Goal: Information Seeking & Learning: Learn about a topic

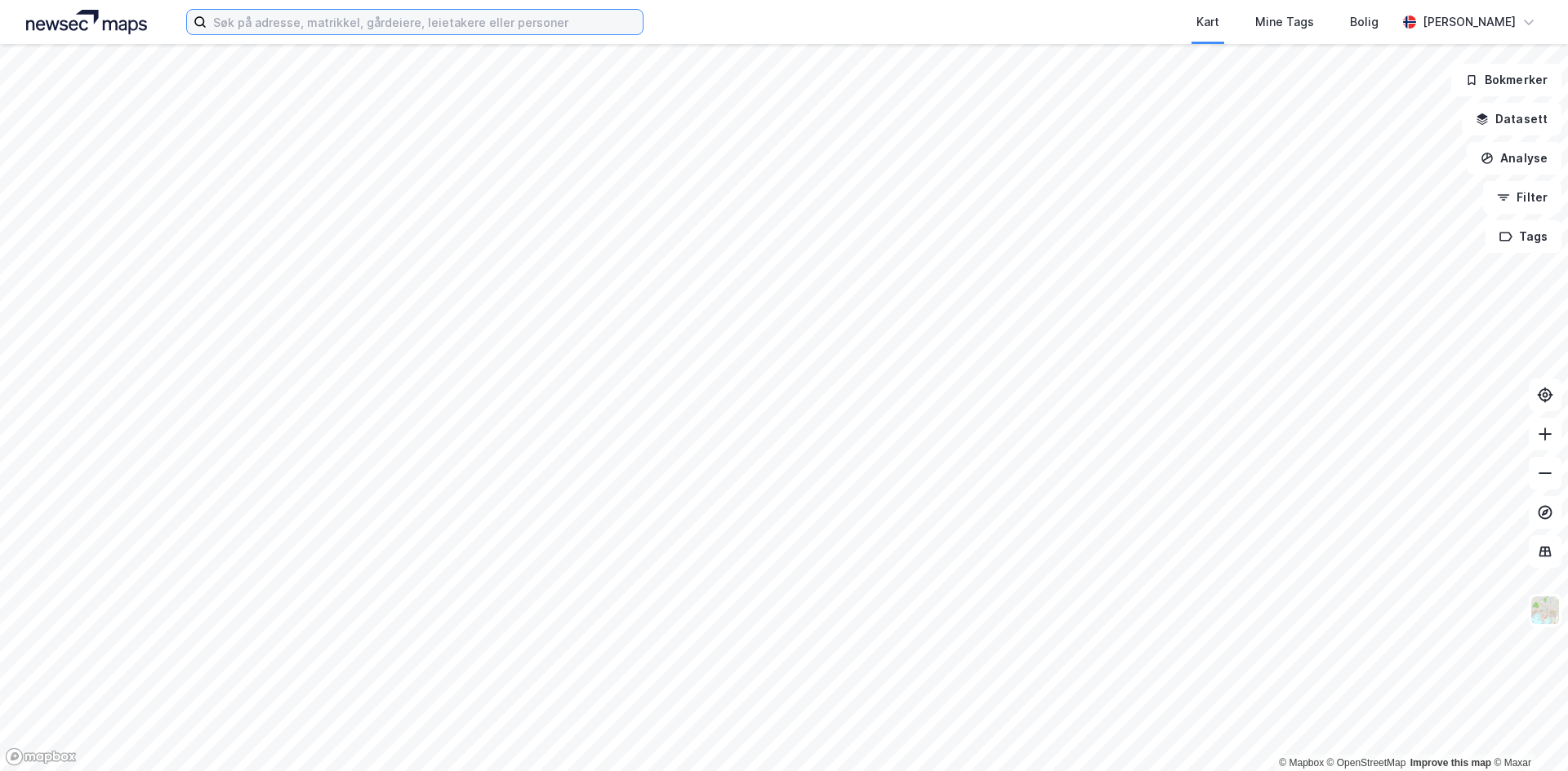
click at [311, 24] on input at bounding box center [424, 22] width 436 height 25
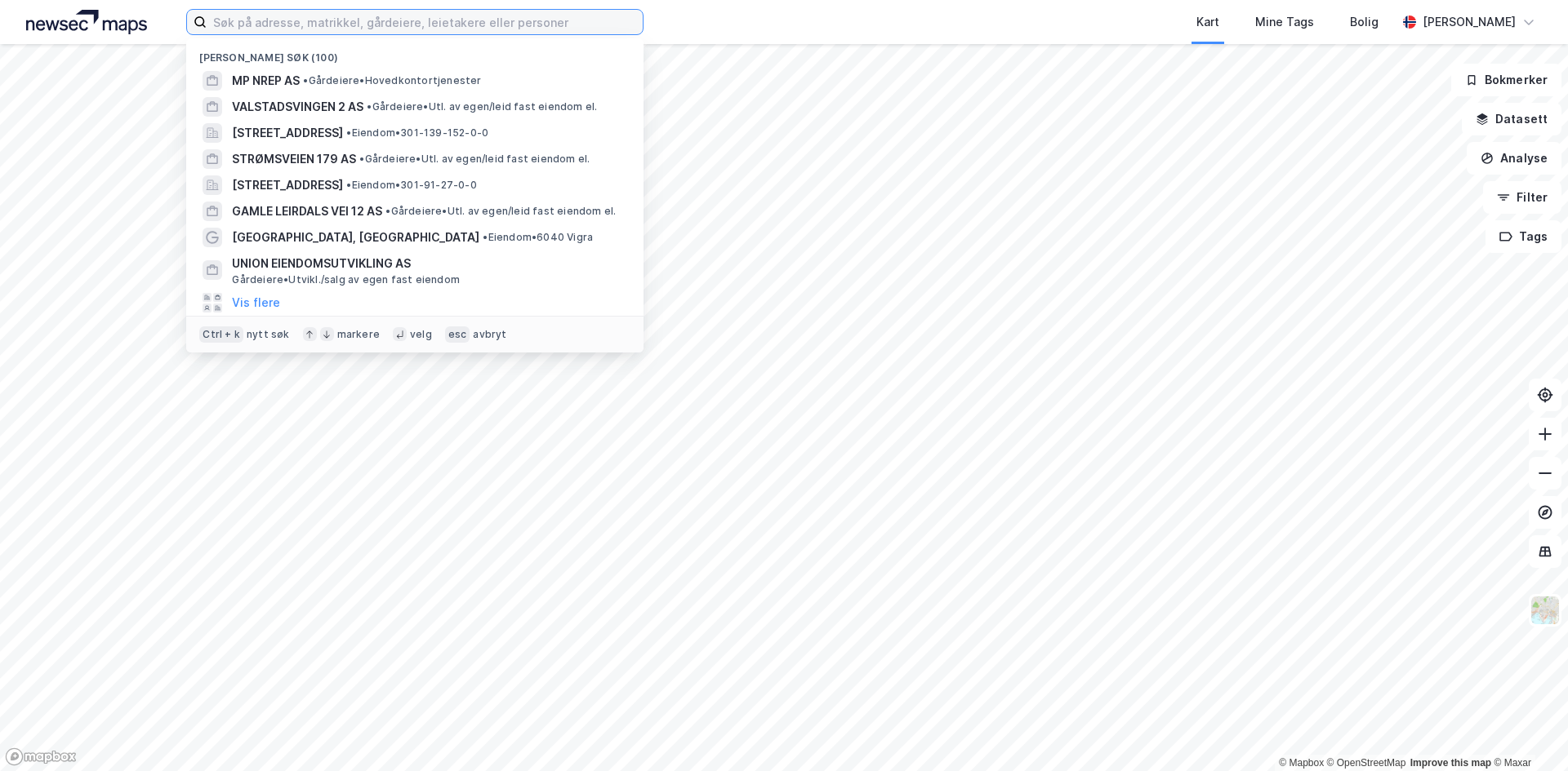
paste input "[STREET_ADDRESS]"
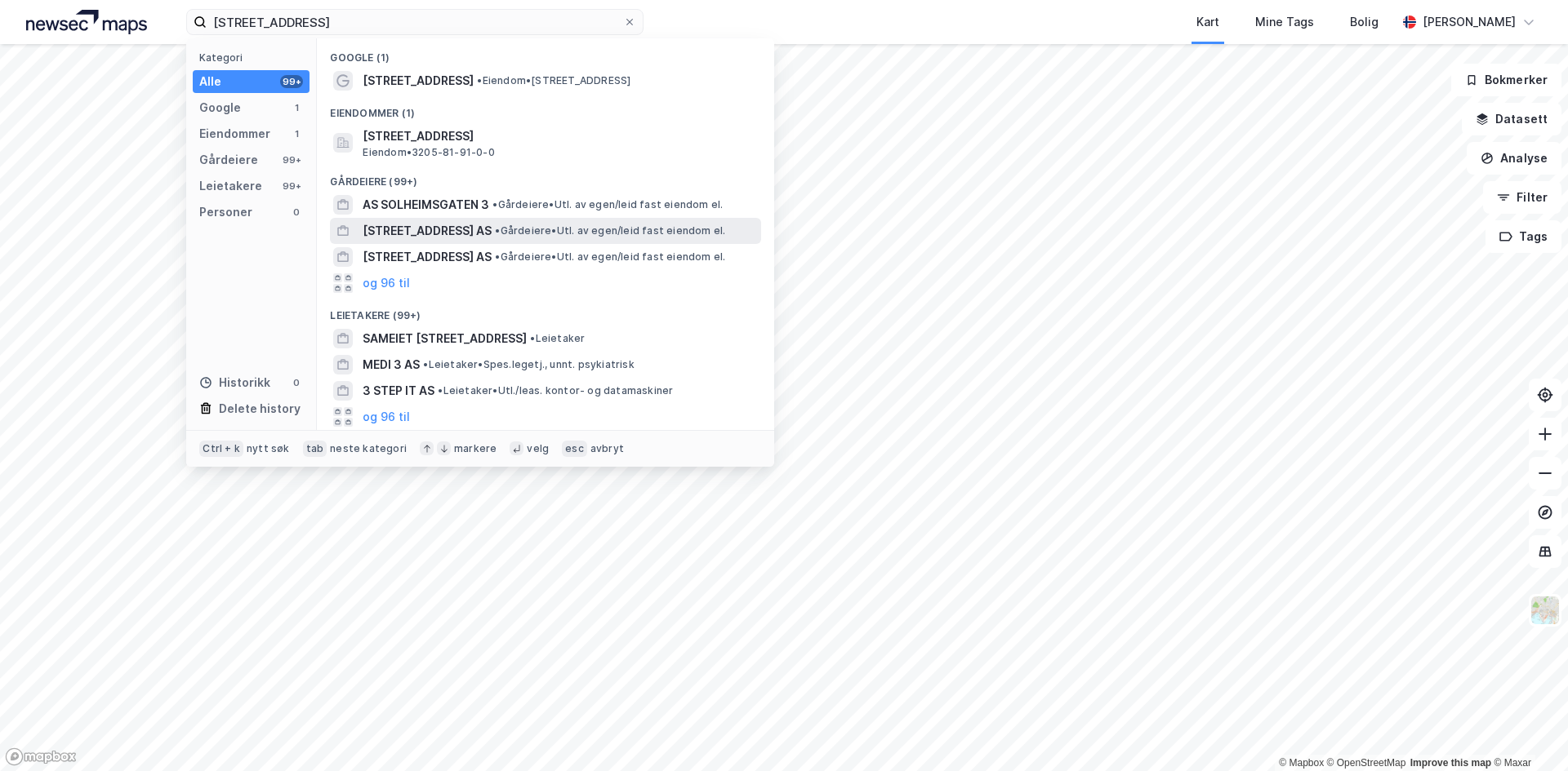
click at [496, 227] on span "•" at bounding box center [496, 230] width 5 height 12
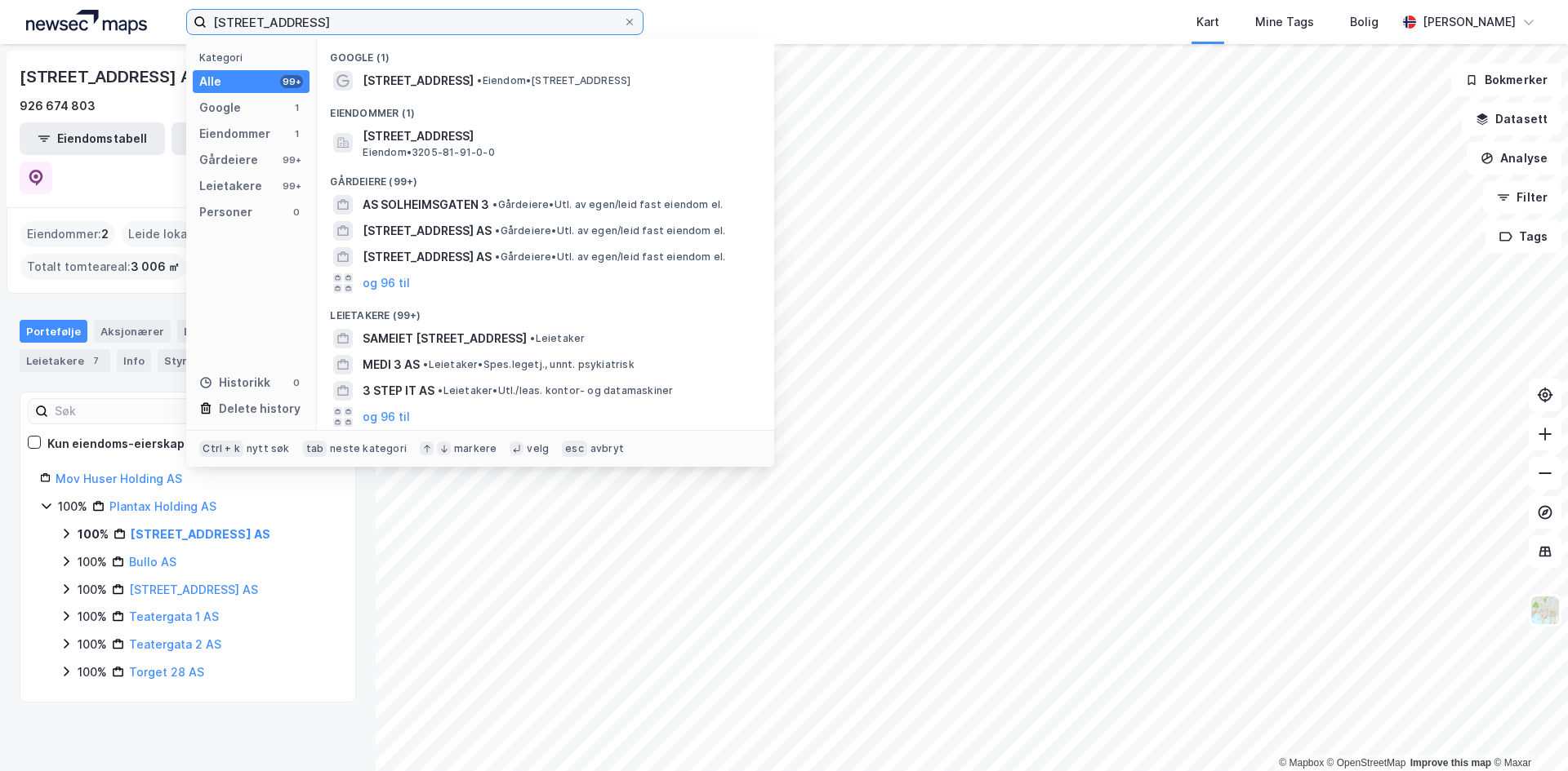
drag, startPoint x: 296, startPoint y: 24, endPoint x: 143, endPoint y: 24, distance: 153.0
click at [143, 24] on div "[STREET_ADDRESS] Kategori Alle 99+ Google 1 Eiendommer 1 Gårdeiere 99+ Leietake…" at bounding box center [784, 22] width 1568 height 44
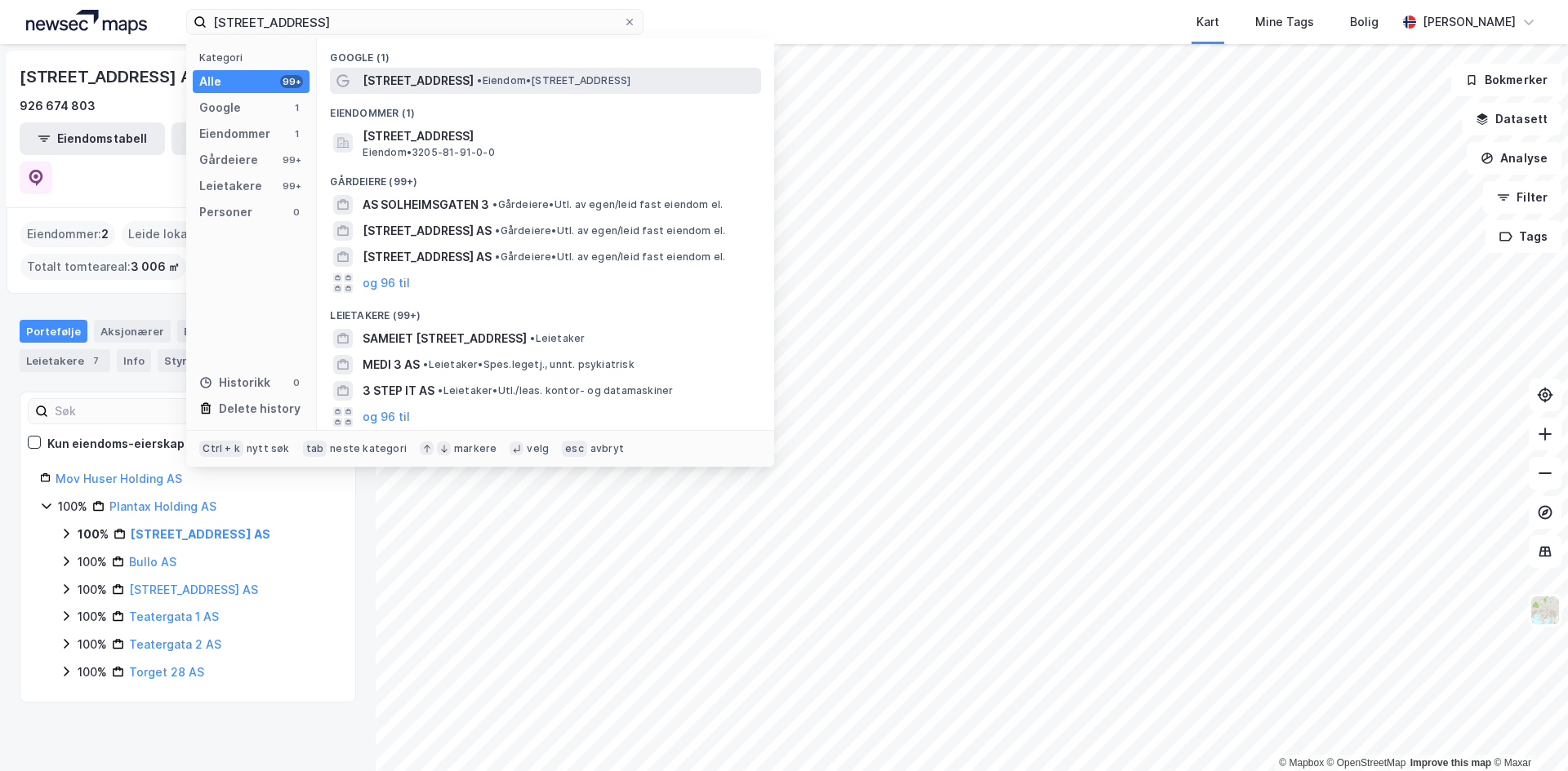
click at [431, 74] on span "[STREET_ADDRESS]" at bounding box center [418, 80] width 111 height 19
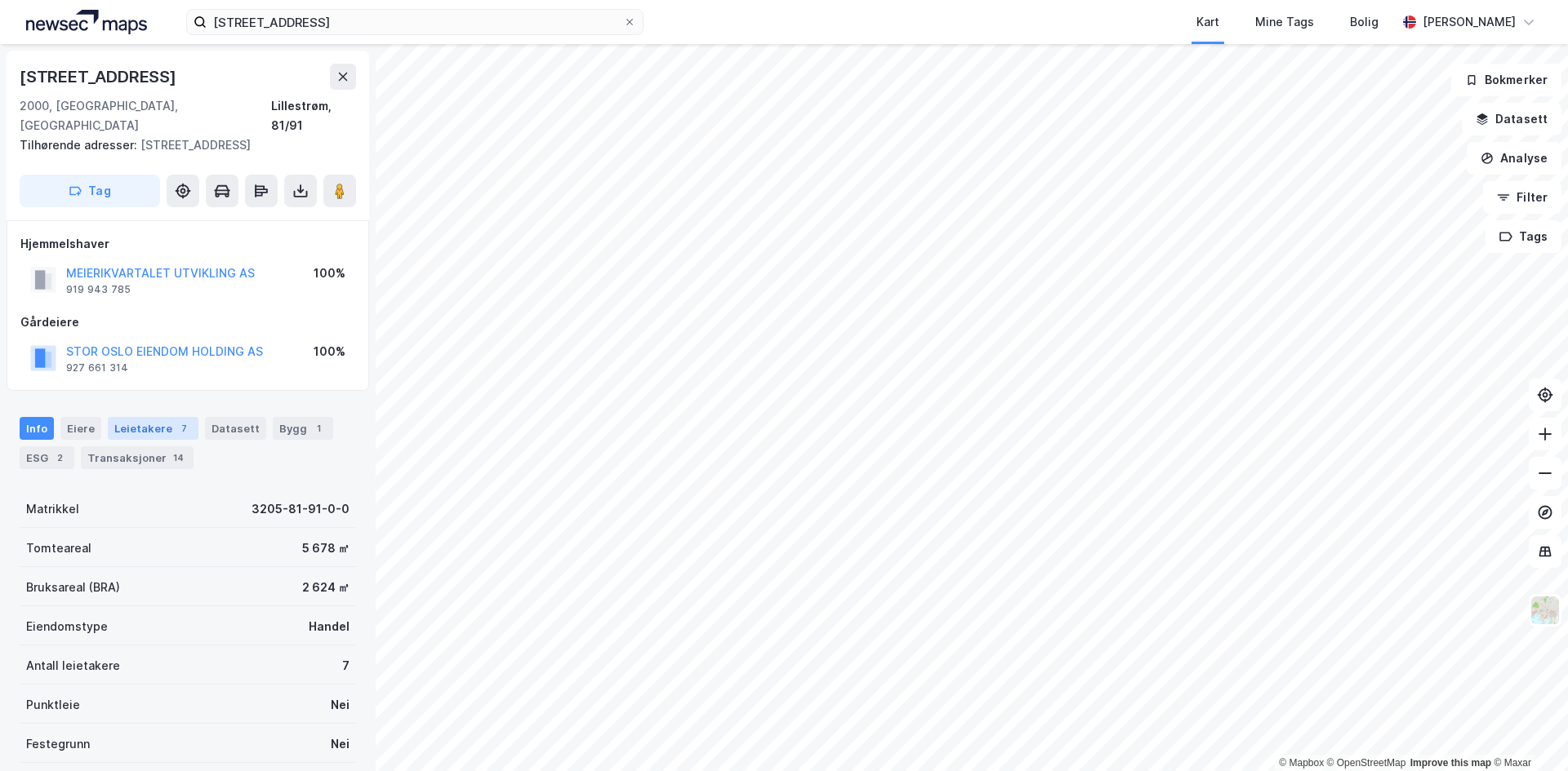
click at [157, 417] on div "Leietakere 7" at bounding box center [153, 428] width 90 height 23
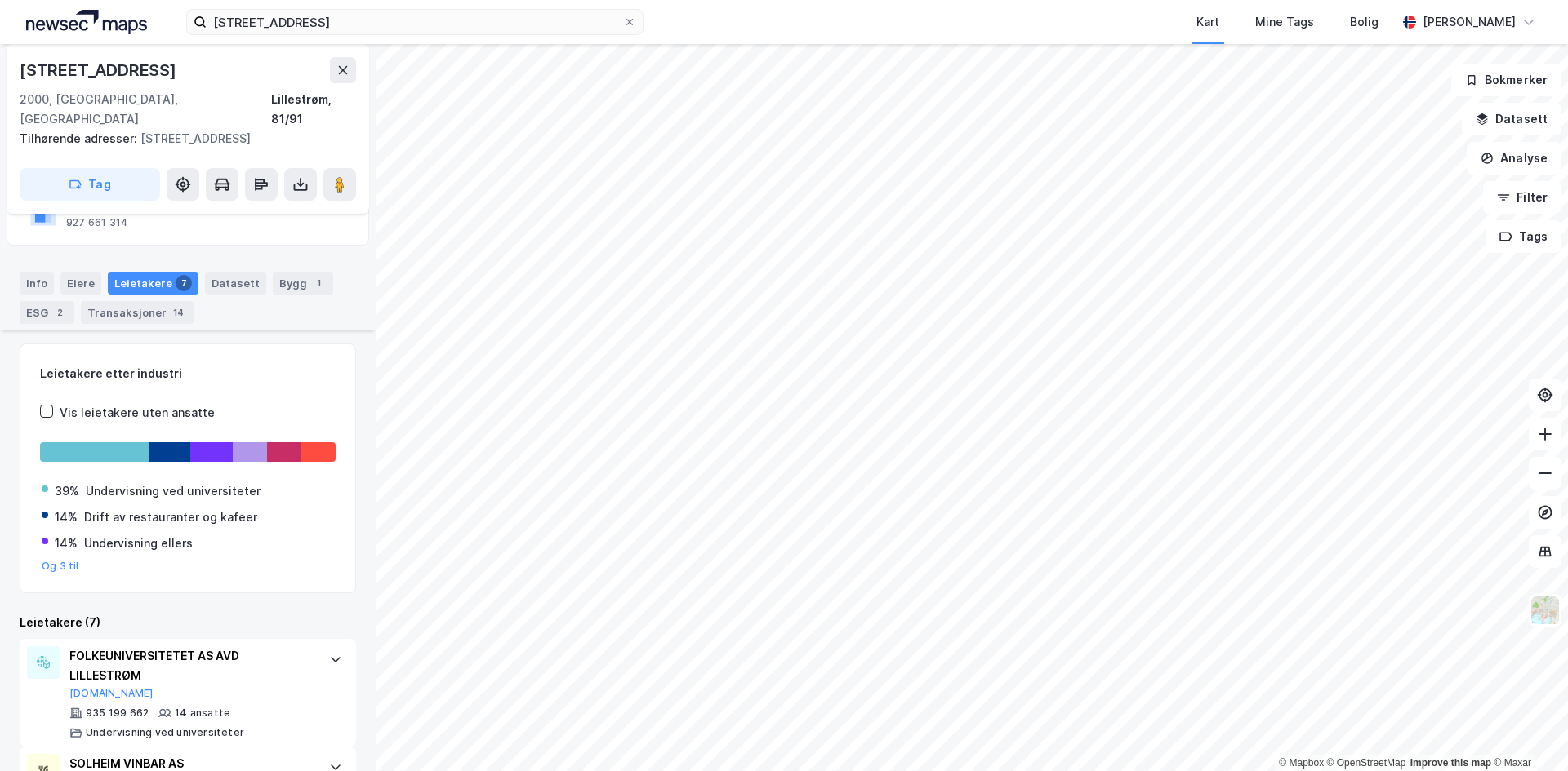
scroll to position [145, 0]
click at [371, 21] on input "[STREET_ADDRESS]" at bounding box center [414, 22] width 416 height 25
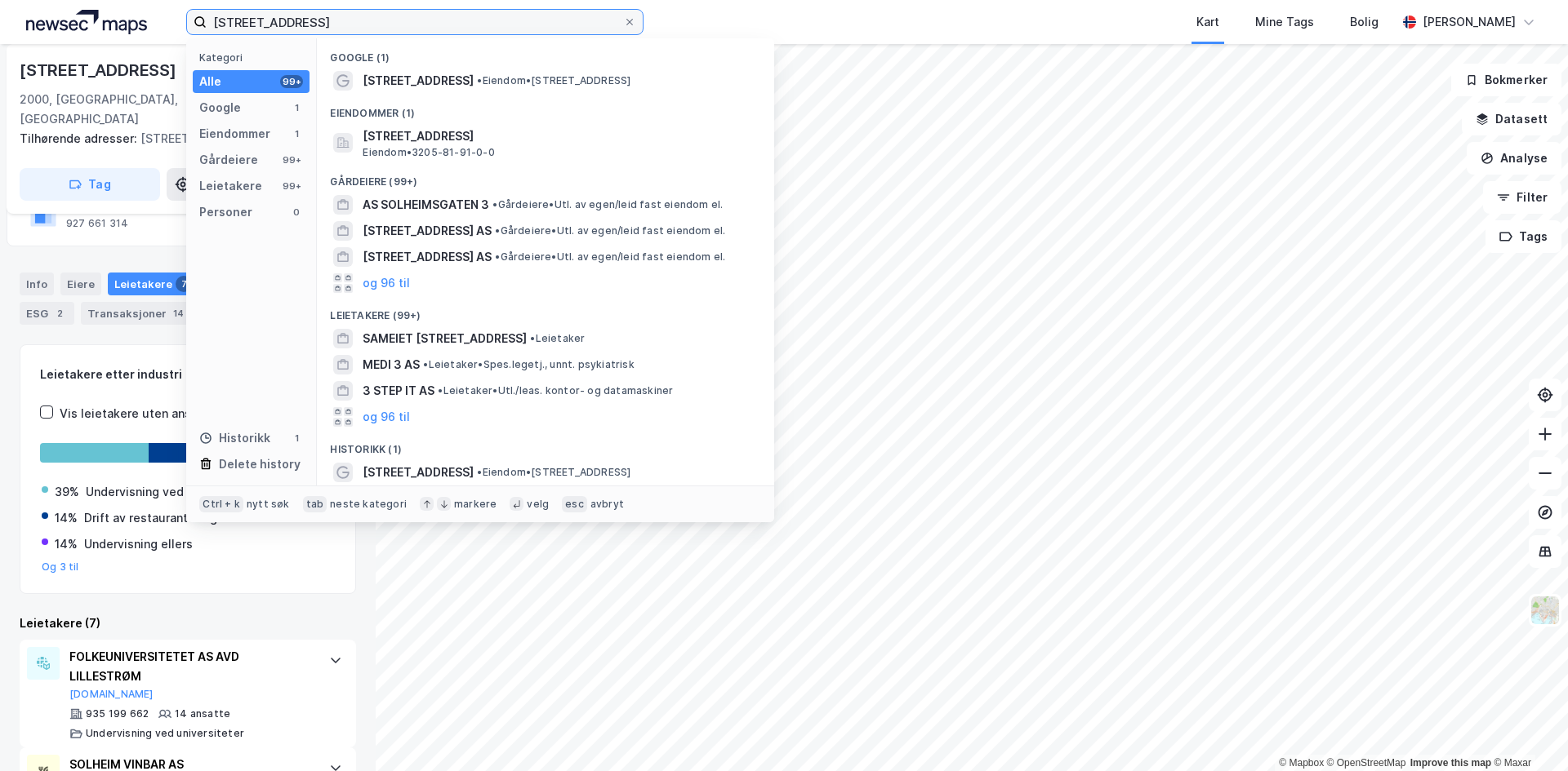
click at [371, 21] on input "[STREET_ADDRESS]" at bounding box center [414, 22] width 416 height 25
paste input "[STREET_ADDRESS]"
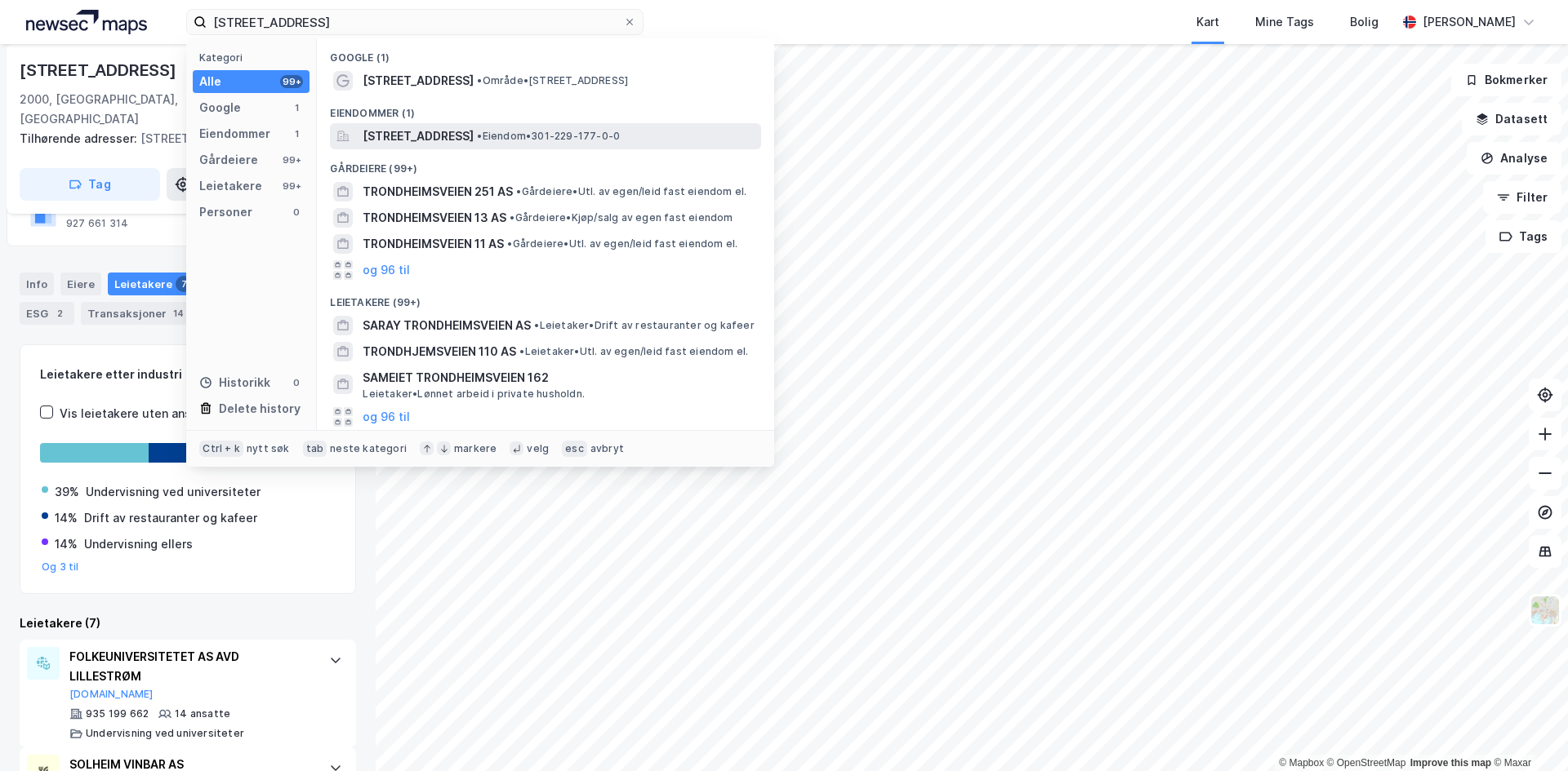
click at [473, 141] on span "[STREET_ADDRESS]" at bounding box center [418, 136] width 111 height 19
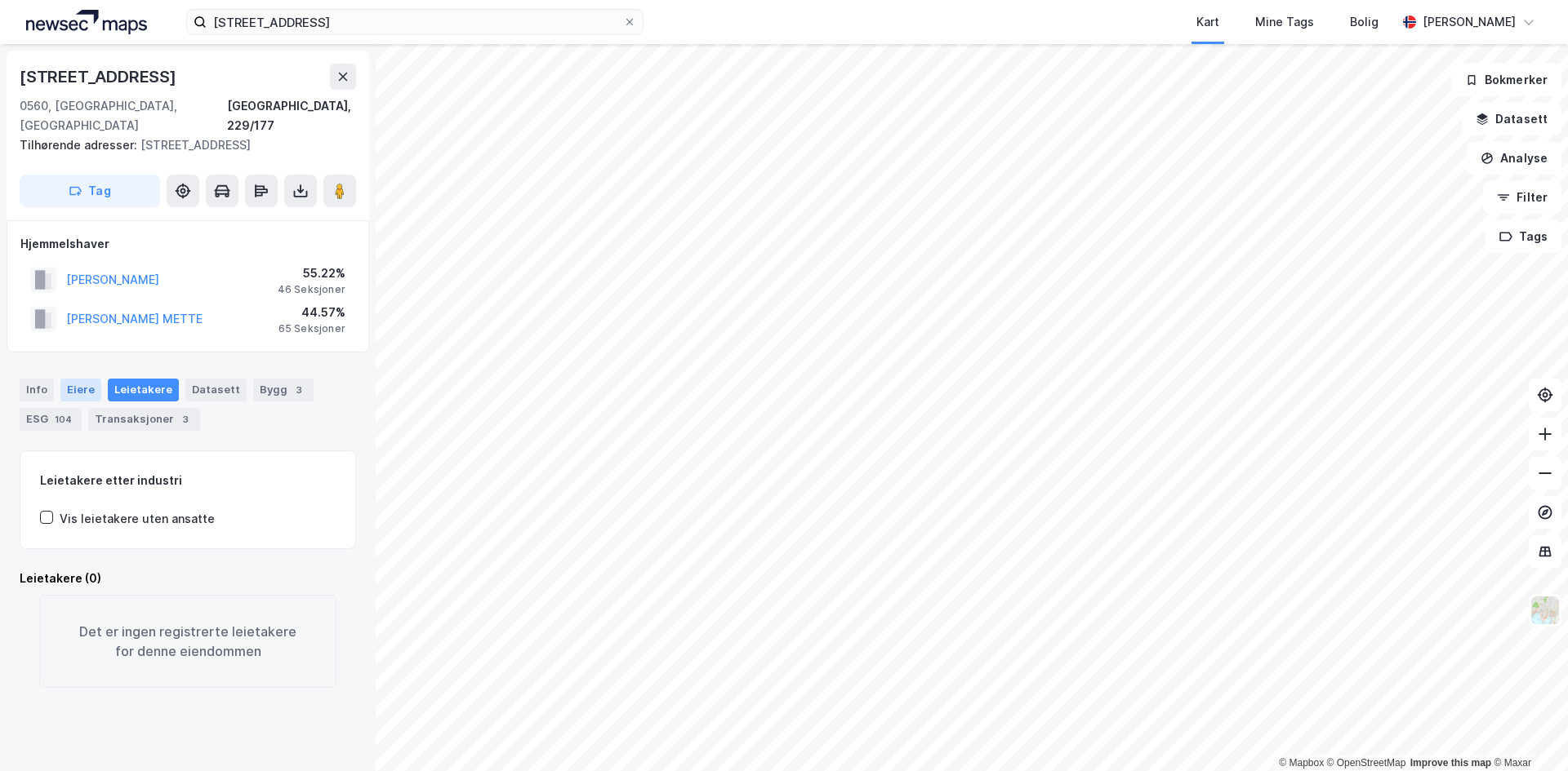
click at [84, 379] on div "Eiere" at bounding box center [81, 390] width 41 height 23
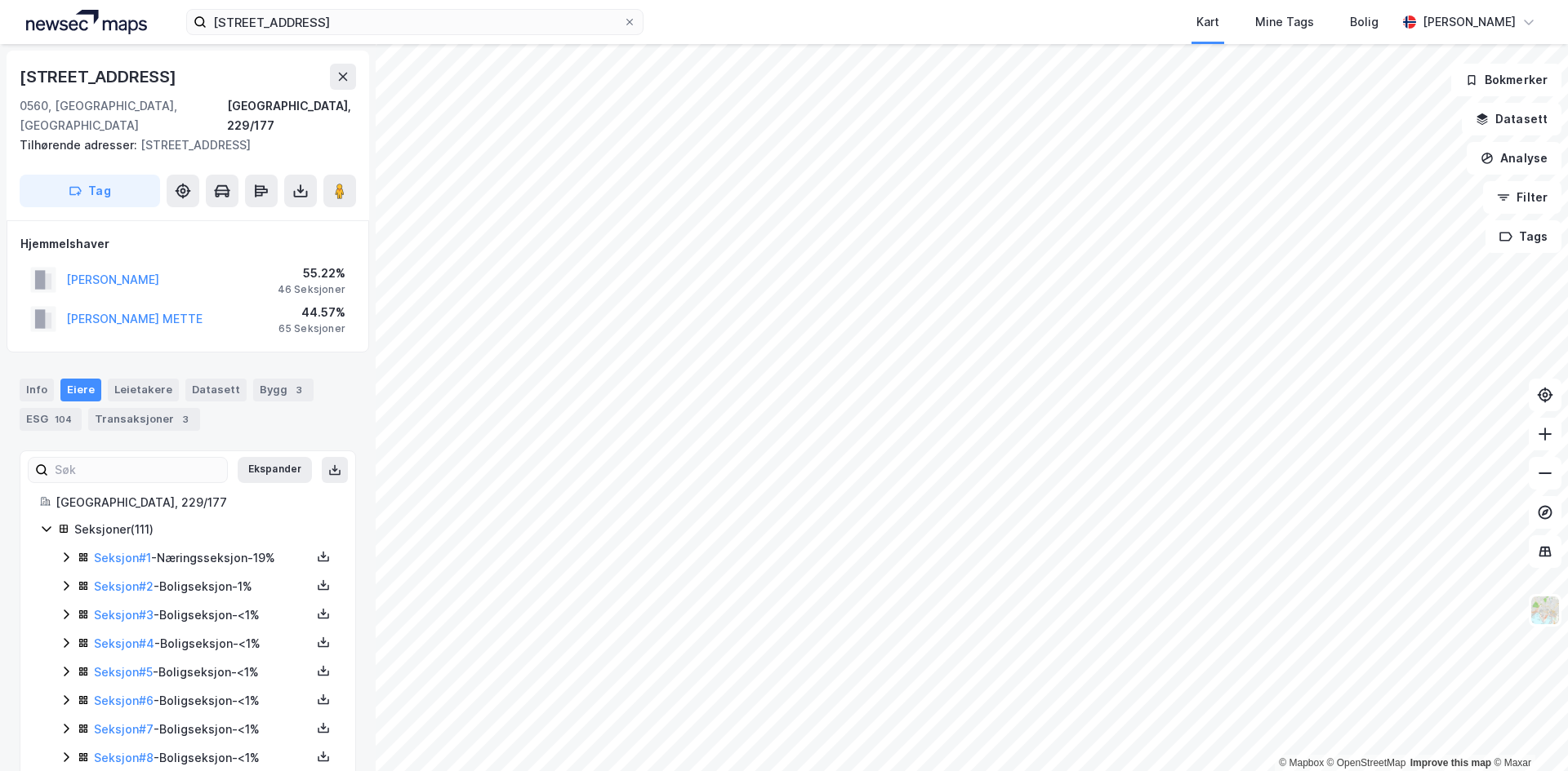
drag, startPoint x: 226, startPoint y: 70, endPoint x: 19, endPoint y: 77, distance: 207.1
click at [19, 77] on div "[STREET_ADDRESS]" at bounding box center [187, 77] width 337 height 26
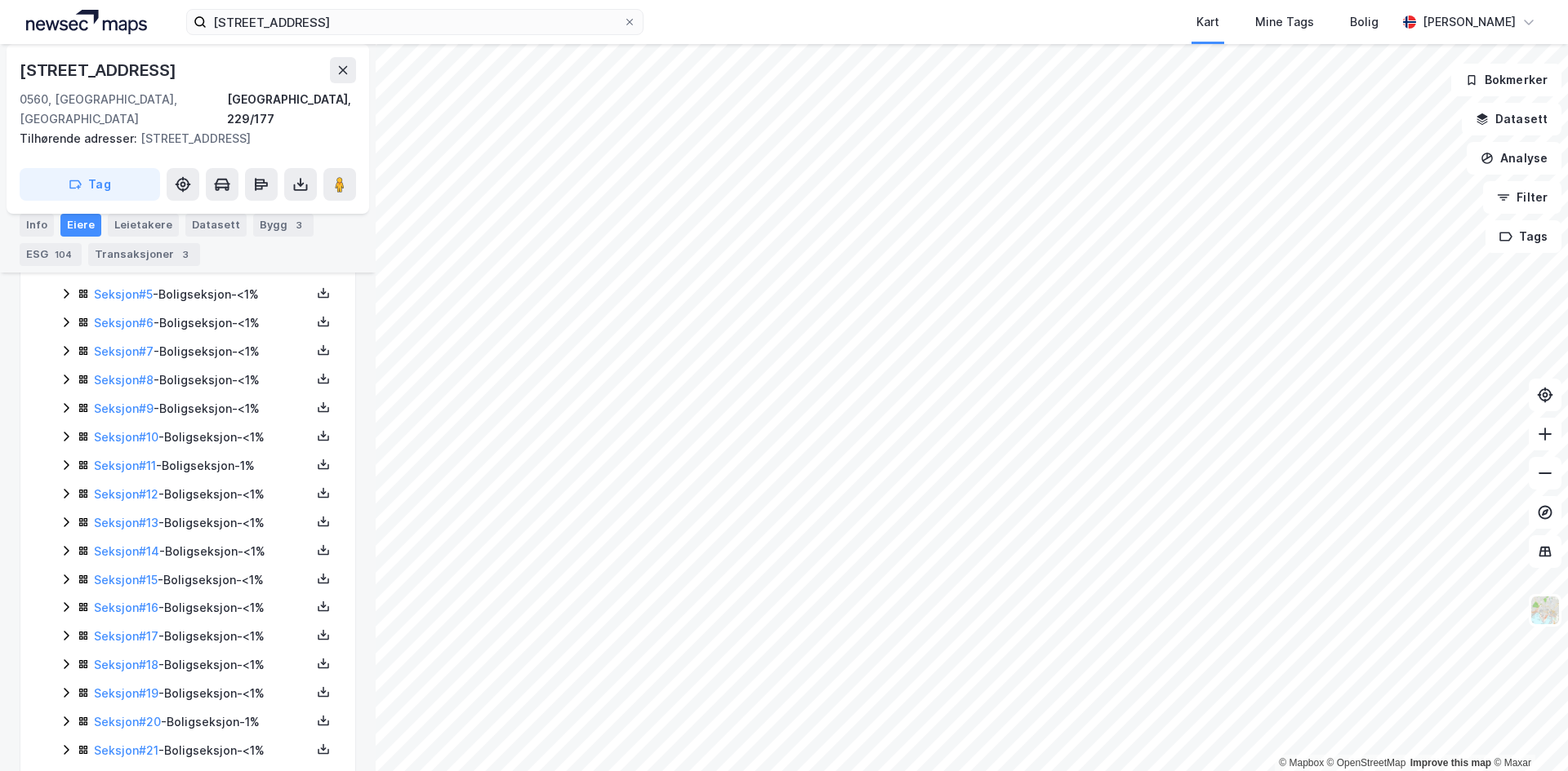
scroll to position [235, 0]
drag, startPoint x: 159, startPoint y: 255, endPoint x: 145, endPoint y: 246, distance: 16.6
click at [159, 255] on div "Transaksjoner 3" at bounding box center [144, 255] width 112 height 23
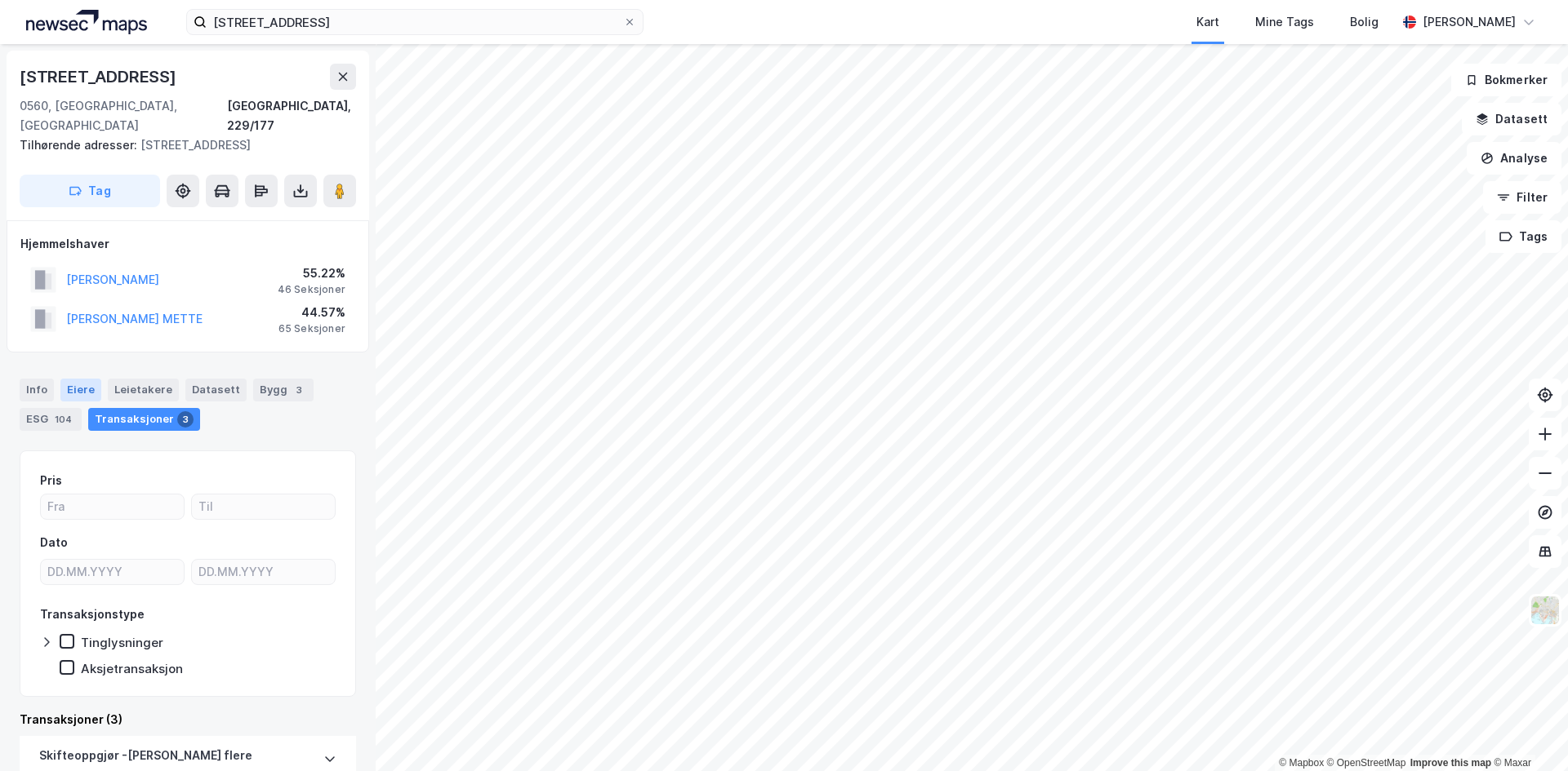
click at [71, 379] on div "Eiere" at bounding box center [81, 390] width 41 height 23
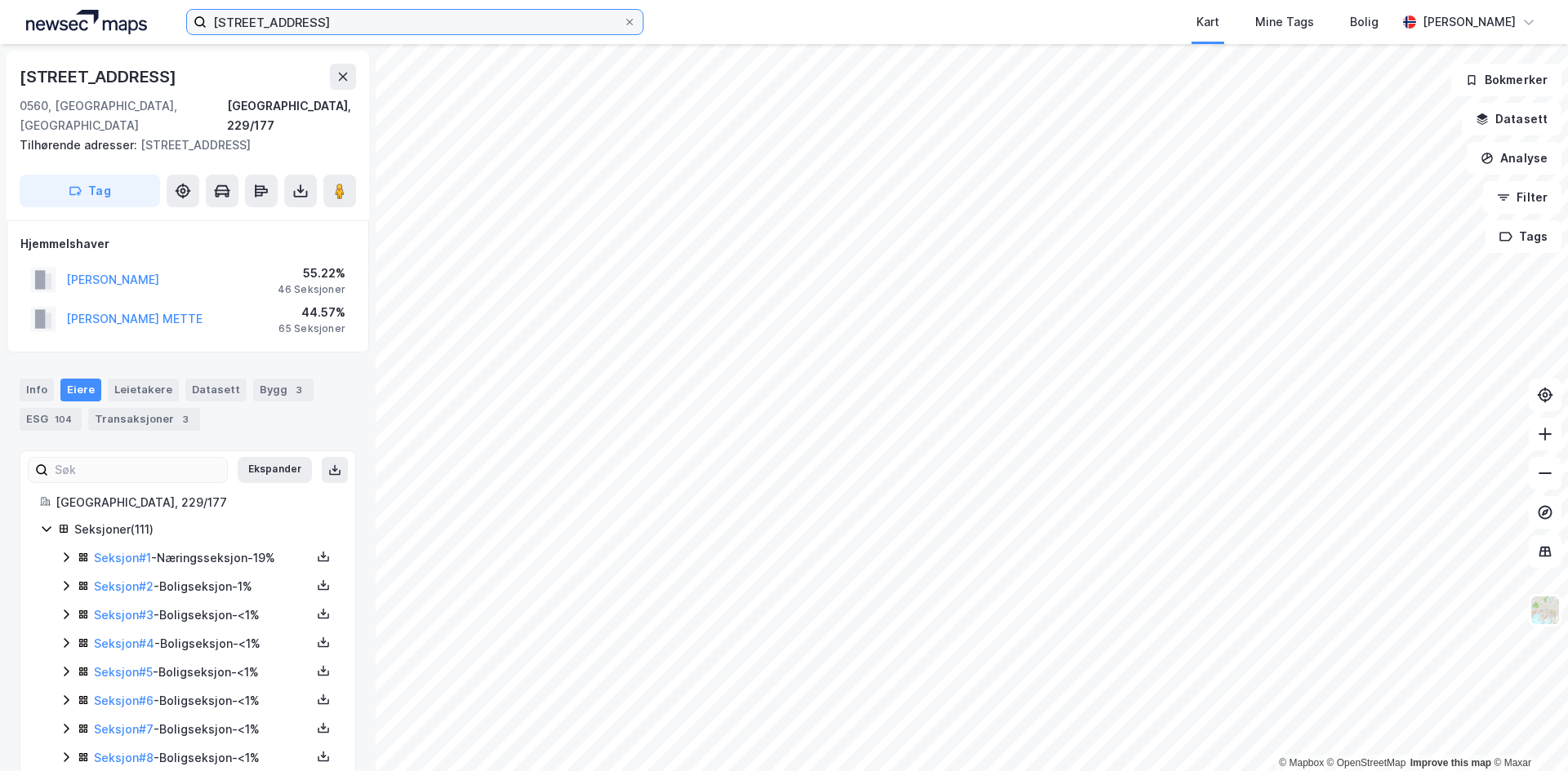
click at [374, 25] on input "[STREET_ADDRESS]" at bounding box center [414, 22] width 416 height 25
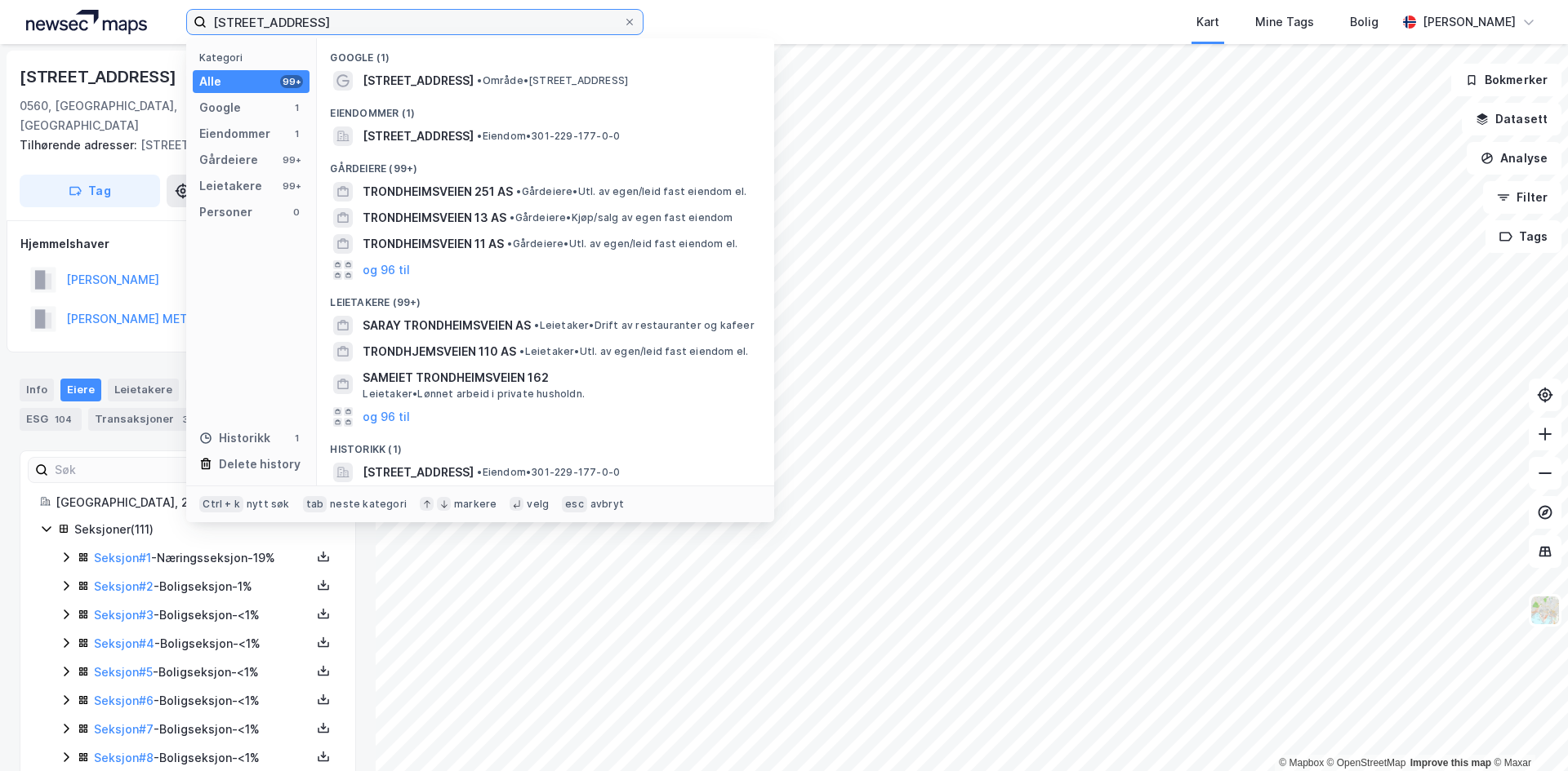
click at [374, 25] on input "[STREET_ADDRESS]" at bounding box center [414, 22] width 416 height 25
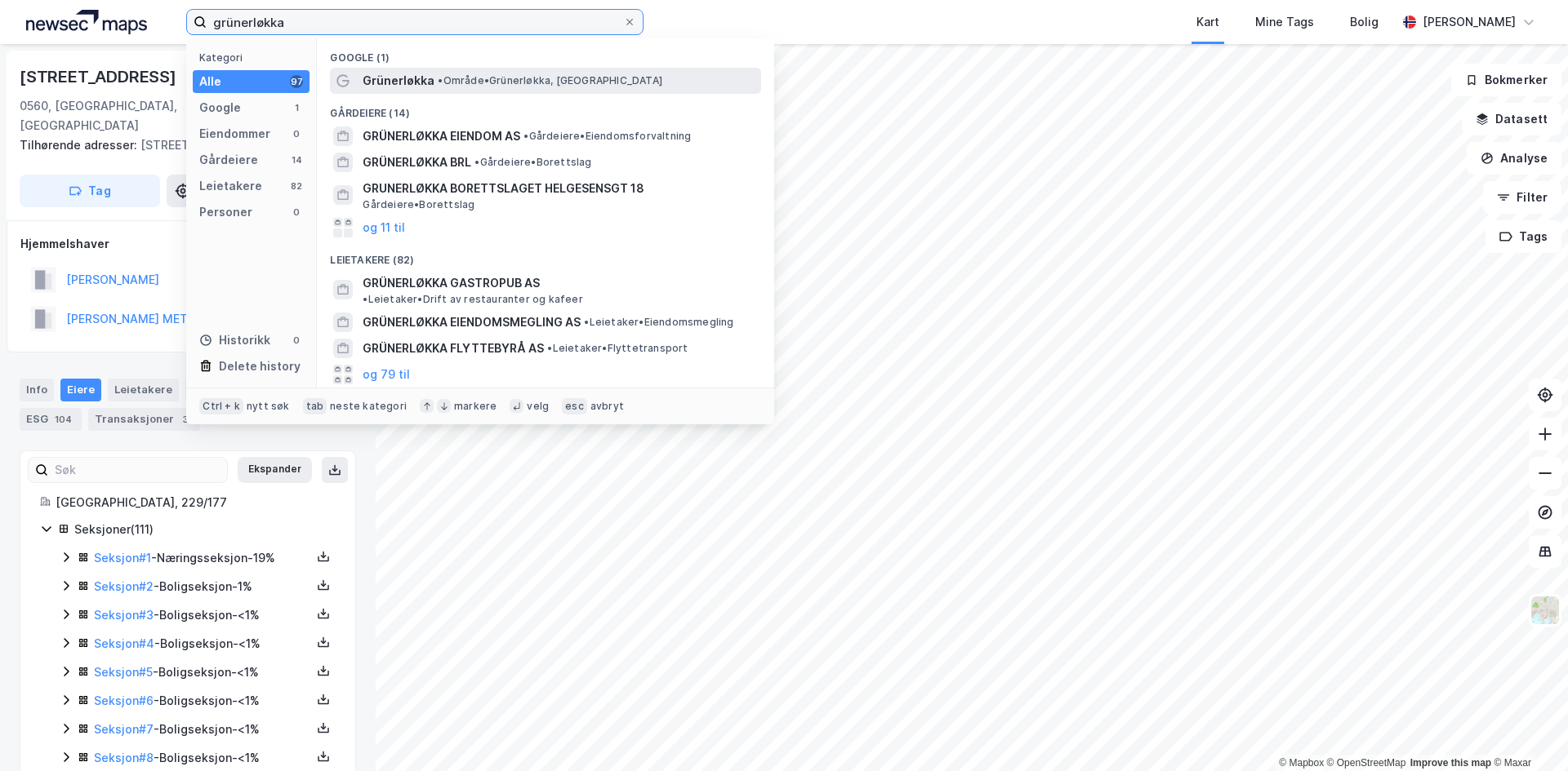
type input "grünerløkka"
click at [426, 77] on span "Grünerløkka" at bounding box center [398, 80] width 72 height 19
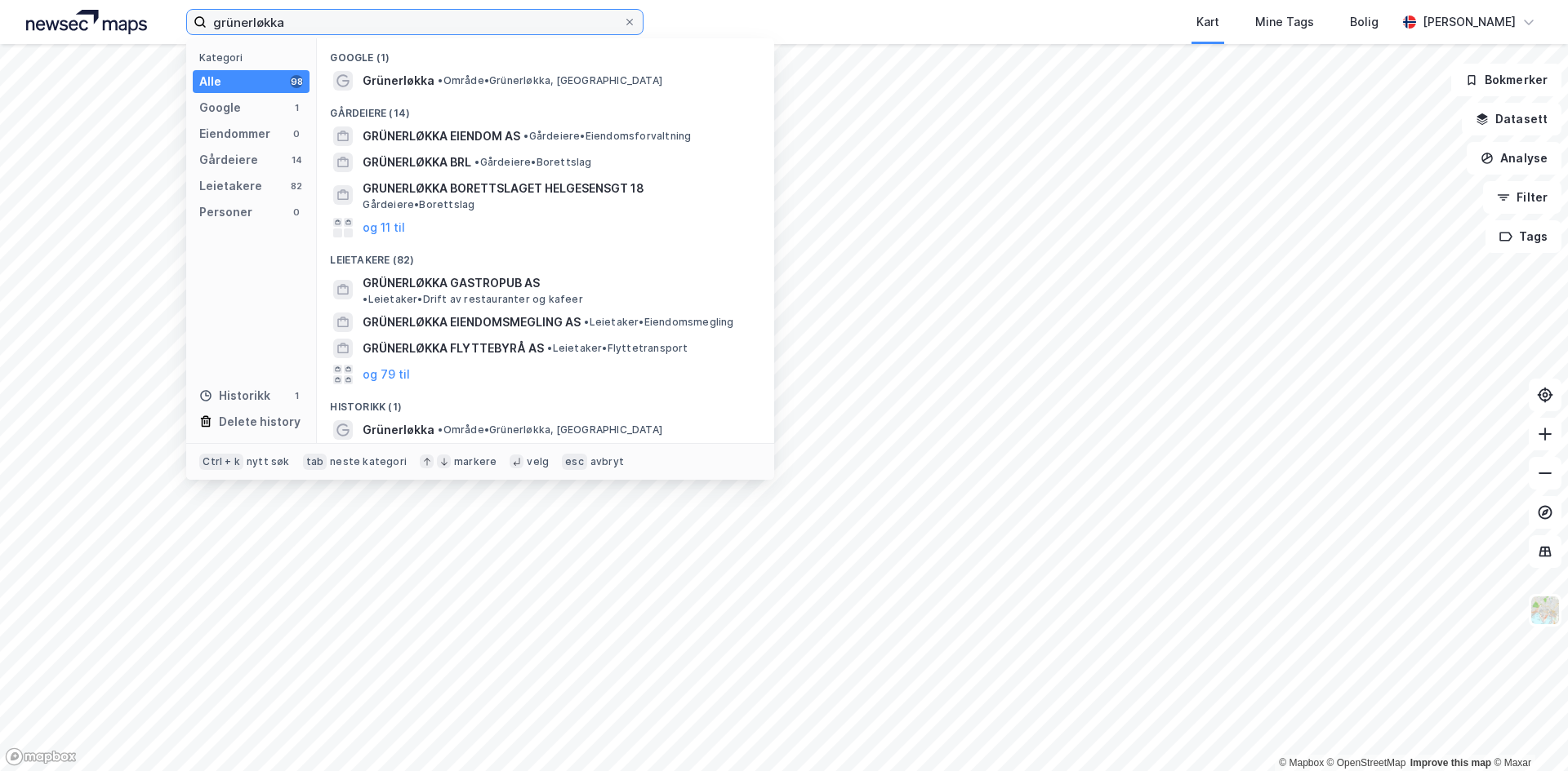
click at [304, 18] on input "grünerløkka" at bounding box center [414, 22] width 416 height 25
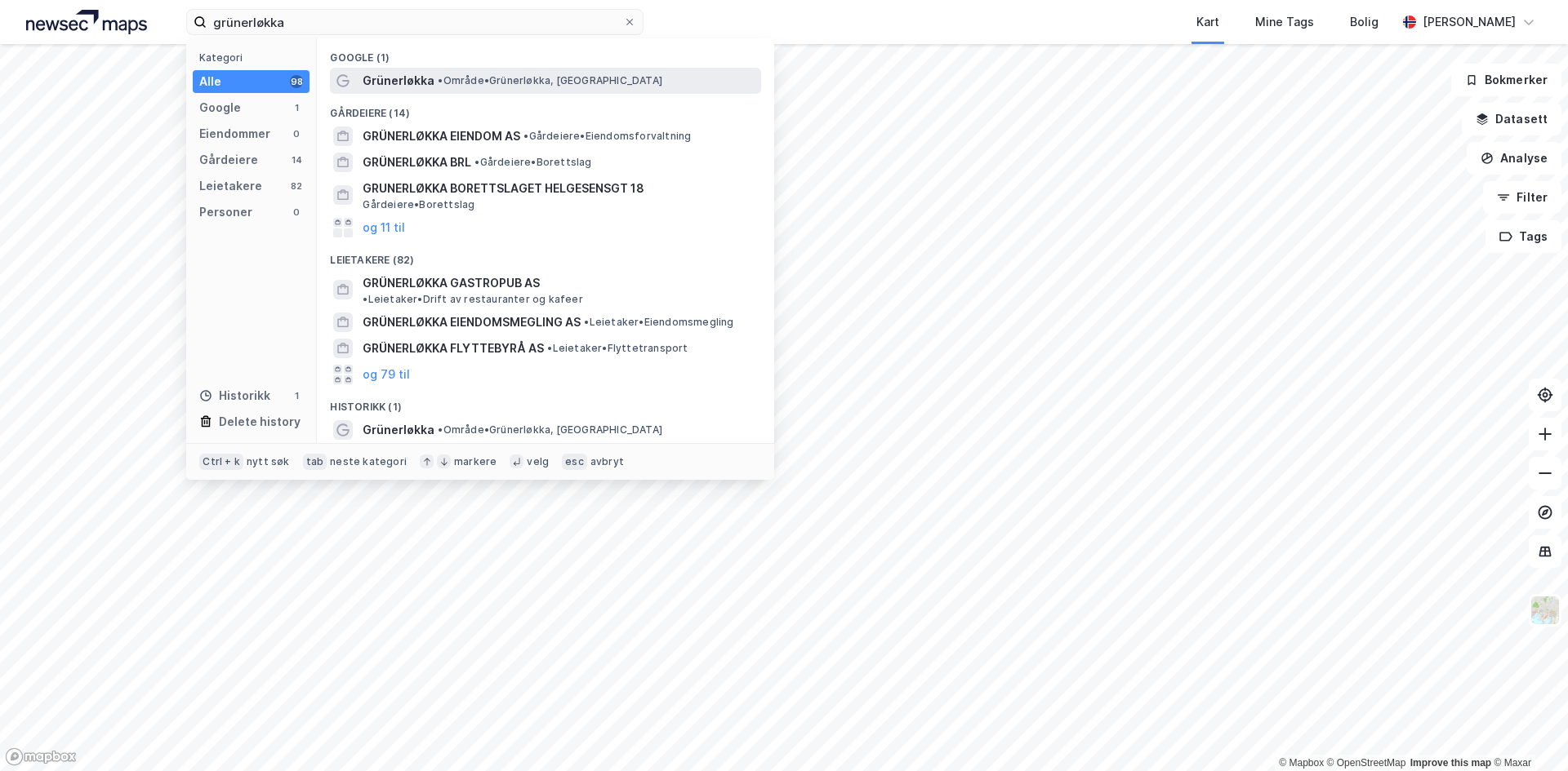
click at [404, 87] on span "Grünerløkka" at bounding box center [398, 80] width 72 height 19
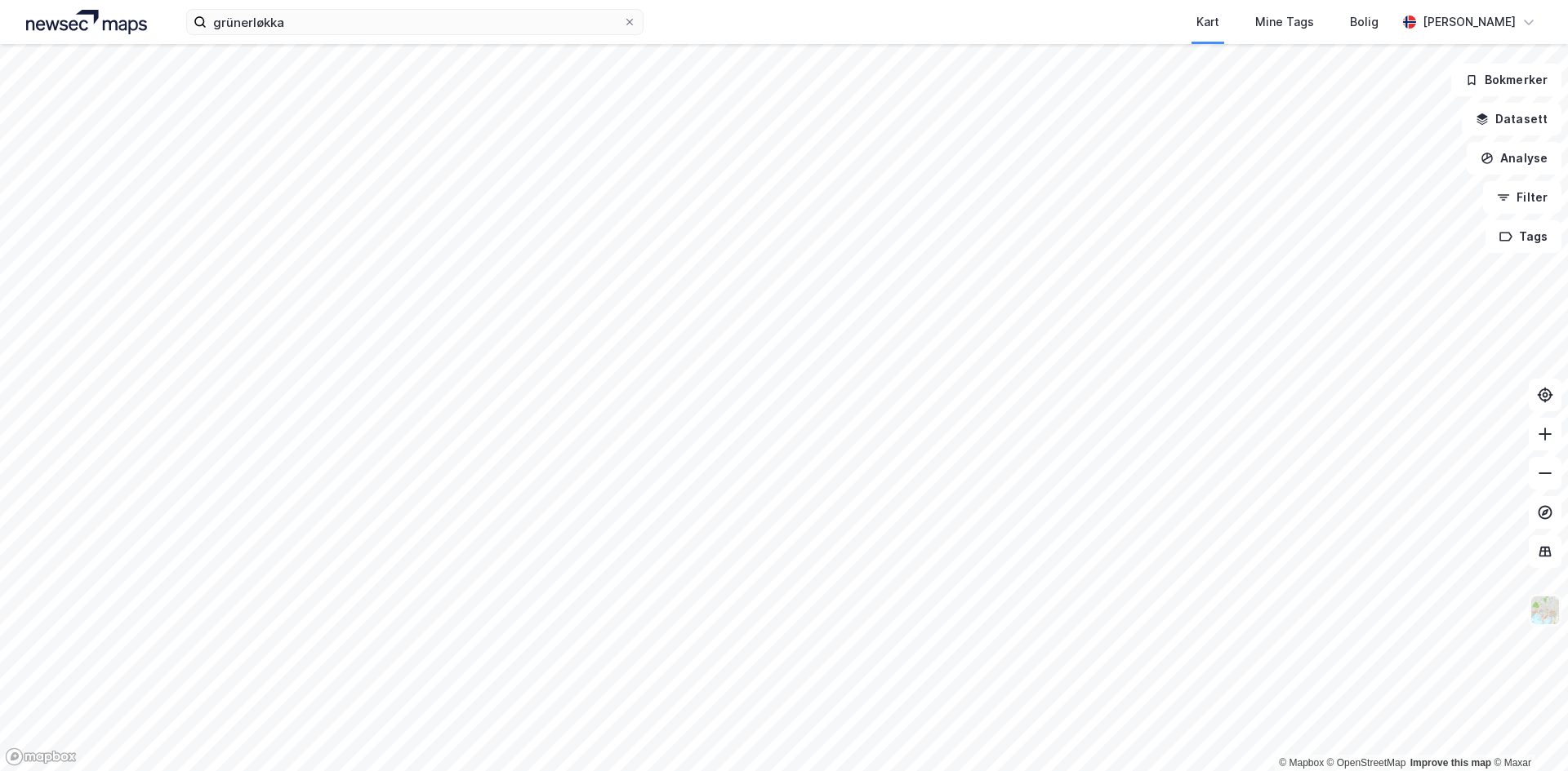
click at [1545, 614] on img at bounding box center [1545, 611] width 31 height 31
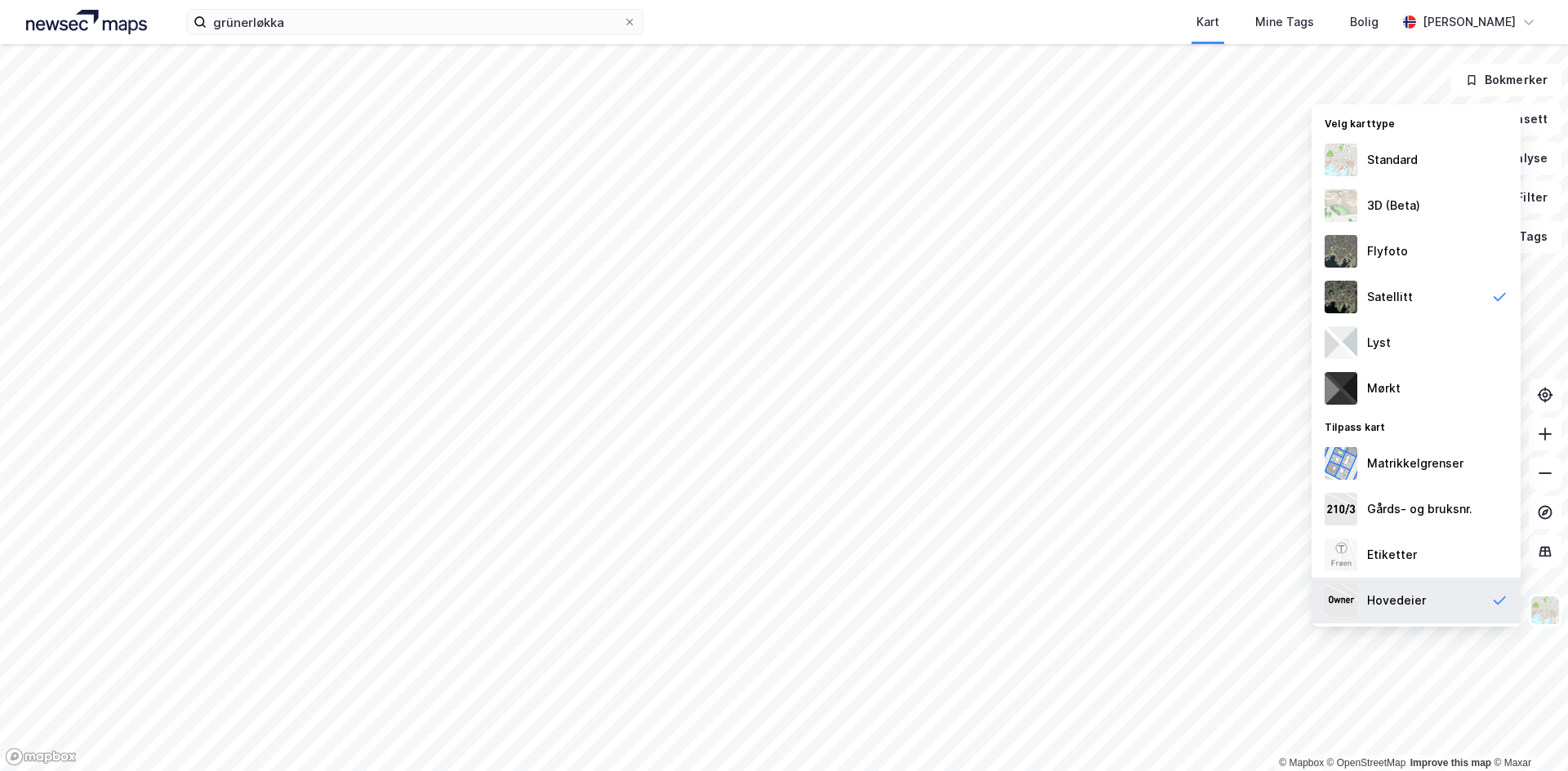
click at [1457, 598] on div "Hovedeier" at bounding box center [1416, 601] width 209 height 46
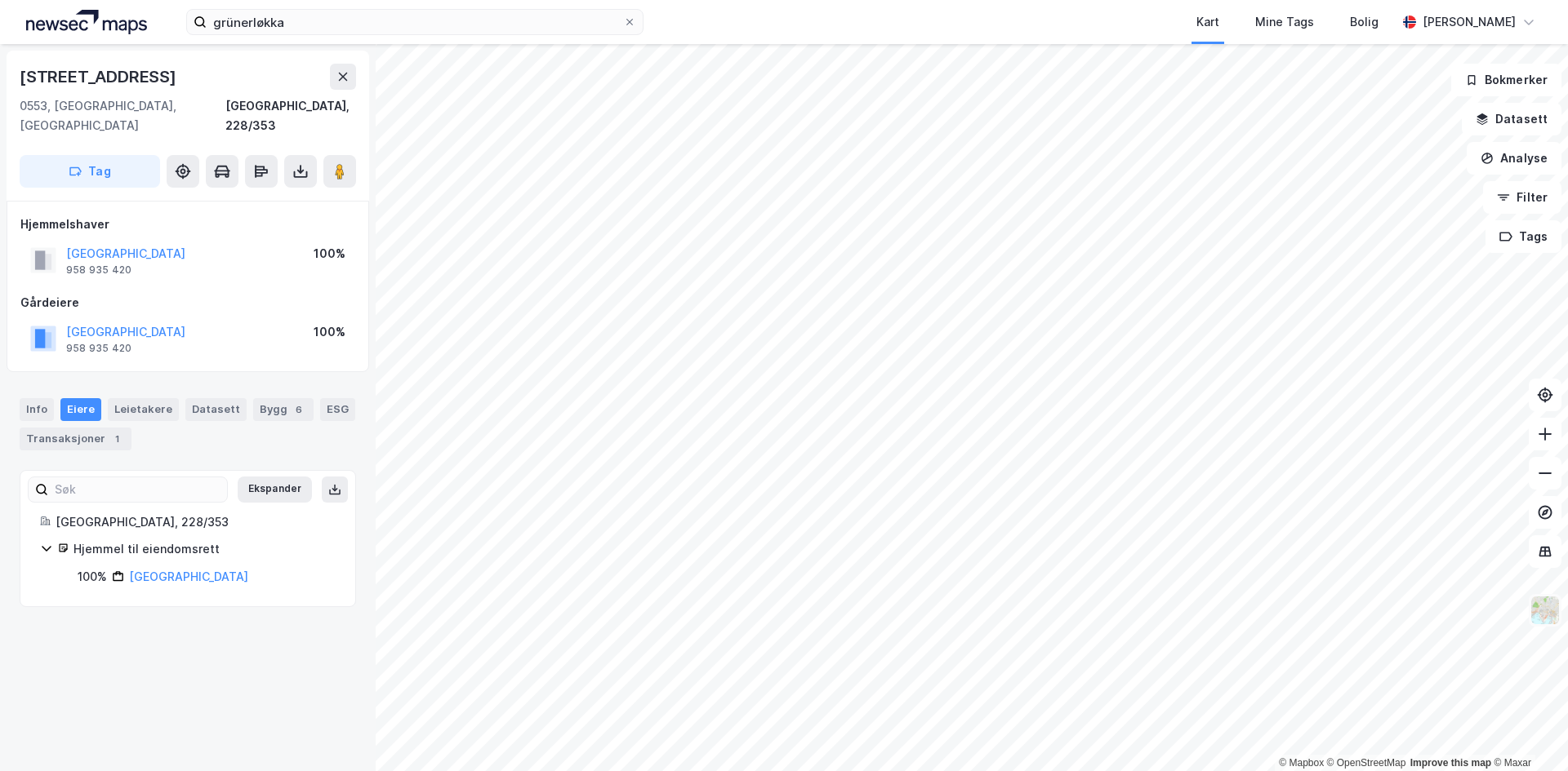
click at [1539, 620] on img at bounding box center [1545, 611] width 31 height 31
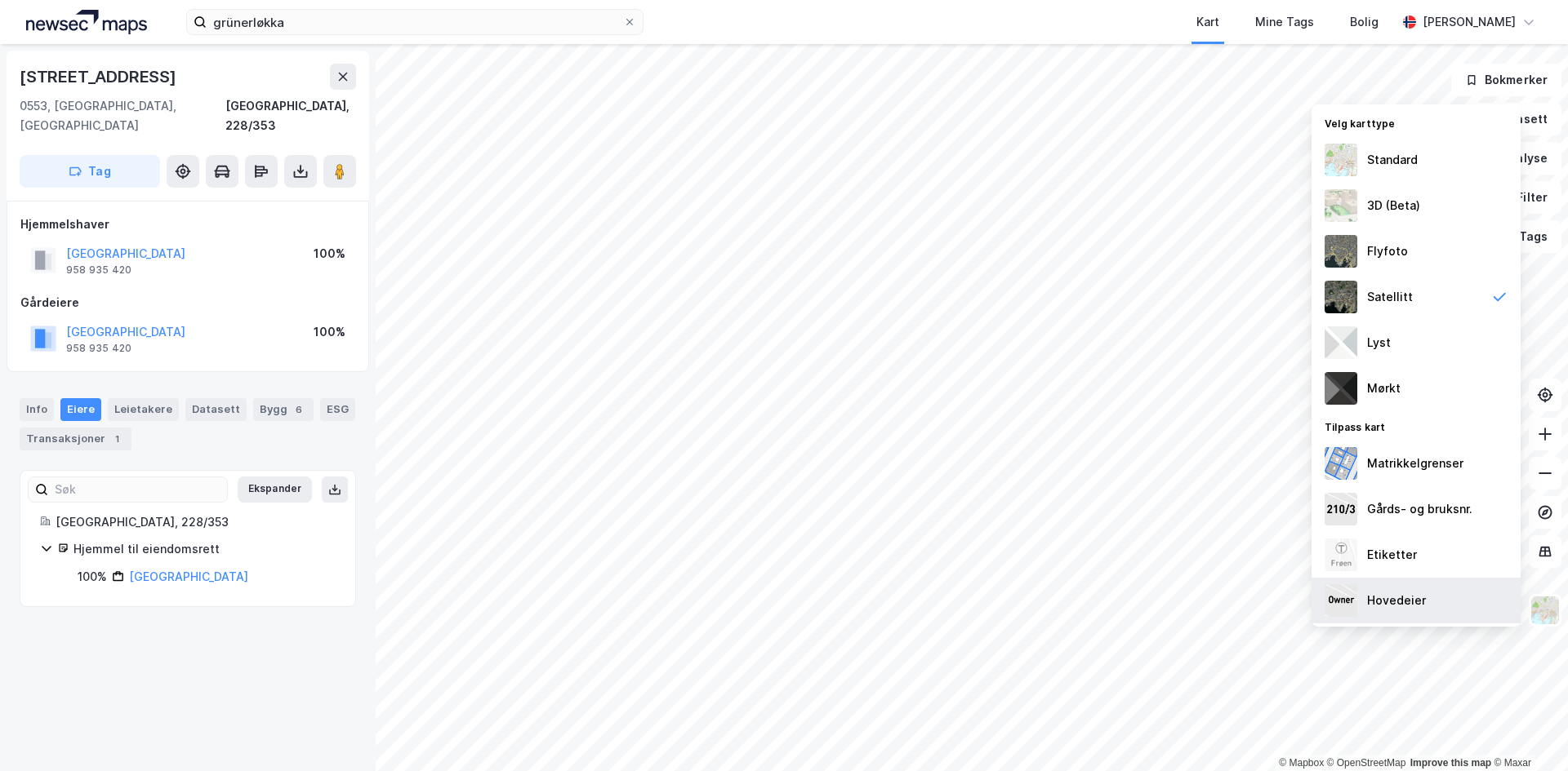
click at [1417, 592] on div "Hovedeier" at bounding box center [1396, 600] width 59 height 19
click at [1408, 566] on div "Etiketter" at bounding box center [1416, 555] width 209 height 46
click at [1405, 610] on div "Hovedeier" at bounding box center [1396, 600] width 59 height 19
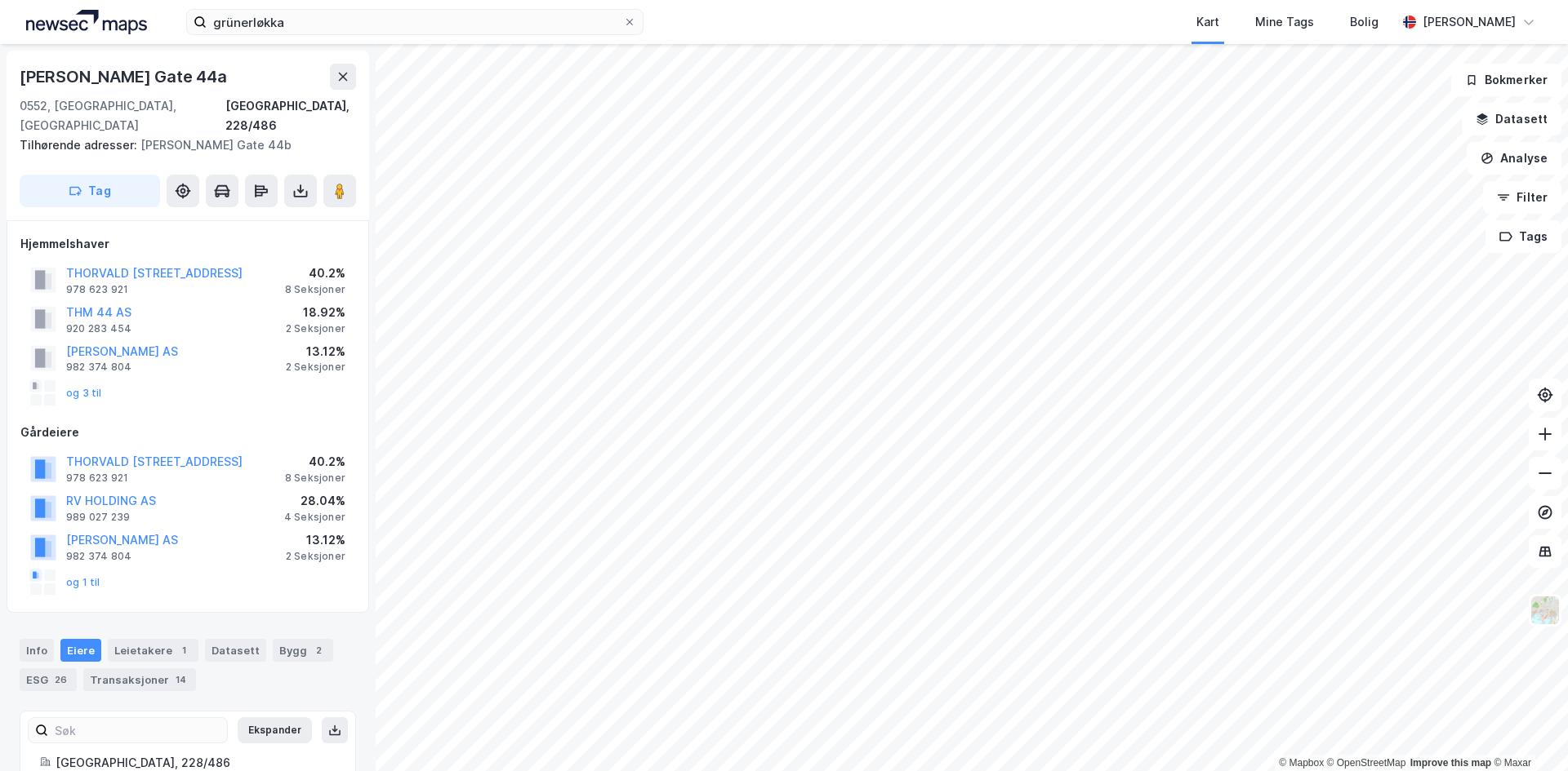
scroll to position [1, 0]
drag, startPoint x: 244, startPoint y: 77, endPoint x: 9, endPoint y: 79, distance: 235.0
click at [9, 79] on div "Thorvald [STREET_ADDRESS], 228/486 Tilhørende adresser: [PERSON_NAME][STREET_AD…" at bounding box center [187, 135] width 362 height 170
copy div "[PERSON_NAME] Gate 44a"
